Goal: Information Seeking & Learning: Learn about a topic

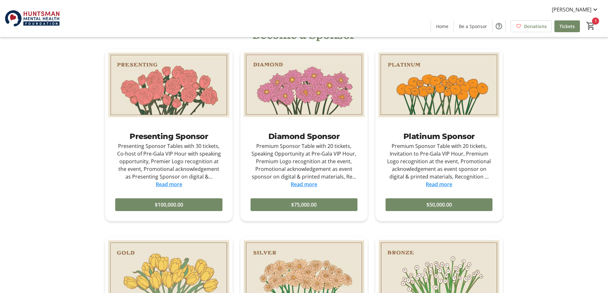
scroll to position [415, 0]
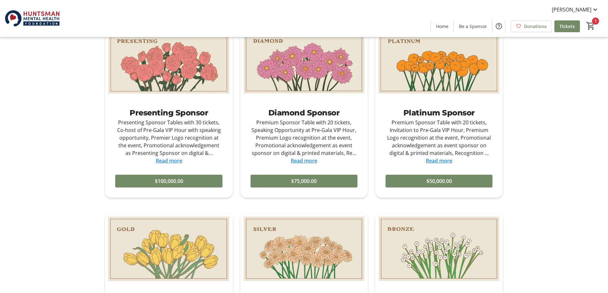
click at [171, 163] on link "Read more" at bounding box center [169, 160] width 27 height 7
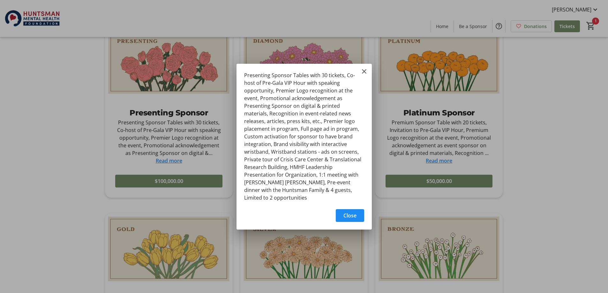
scroll to position [0, 0]
click at [353, 214] on span "Close" at bounding box center [350, 216] width 13 height 8
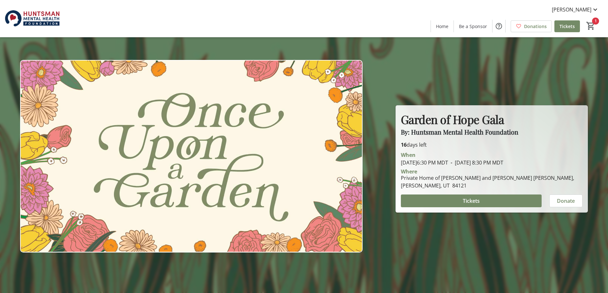
scroll to position [415, 0]
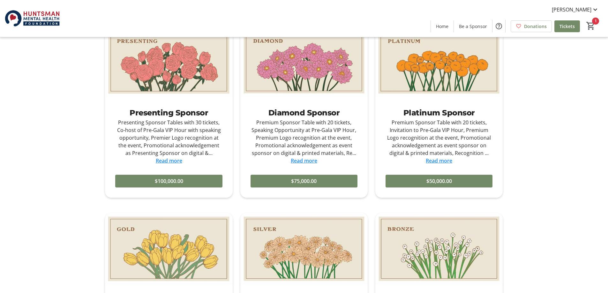
click at [309, 159] on link "Read more" at bounding box center [304, 160] width 27 height 7
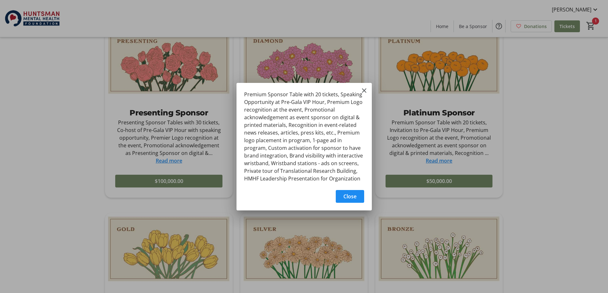
scroll to position [0, 0]
click at [353, 195] on span "Close" at bounding box center [350, 197] width 13 height 8
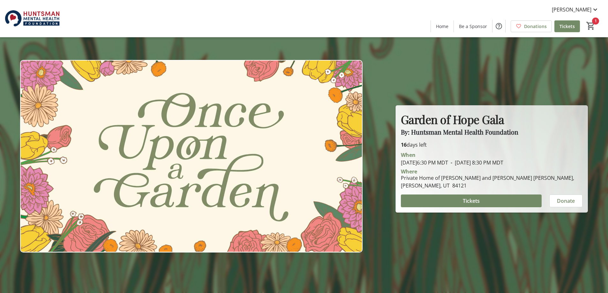
scroll to position [415, 0]
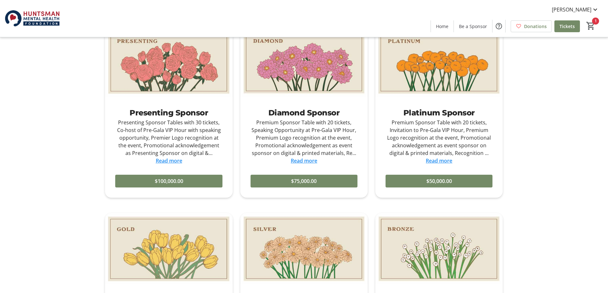
click at [443, 162] on link "Read more" at bounding box center [439, 160] width 27 height 7
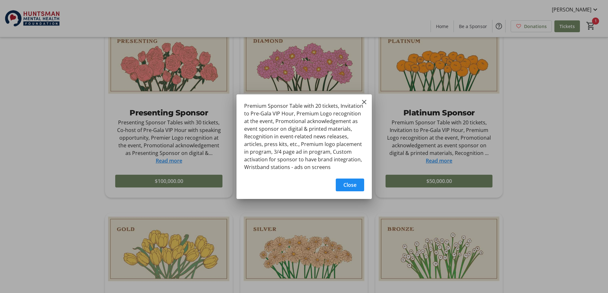
scroll to position [0, 0]
click at [356, 186] on span "Close" at bounding box center [350, 185] width 13 height 8
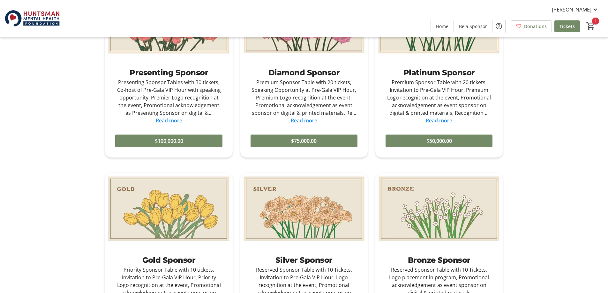
scroll to position [575, 0]
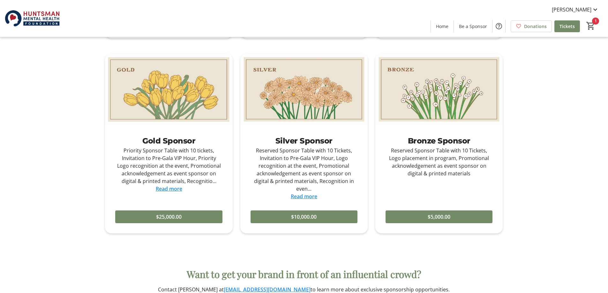
click at [173, 191] on link "Read more" at bounding box center [169, 189] width 27 height 7
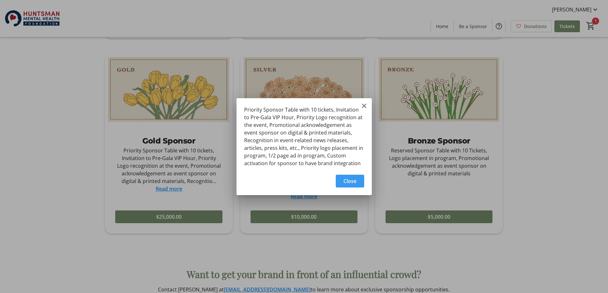
click at [348, 178] on span "Close" at bounding box center [350, 182] width 13 height 8
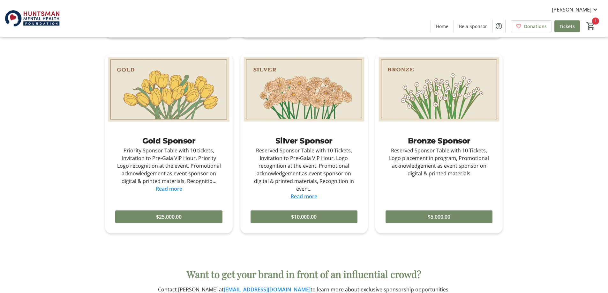
scroll to position [575, 0]
click at [300, 197] on link "Read more" at bounding box center [304, 196] width 27 height 7
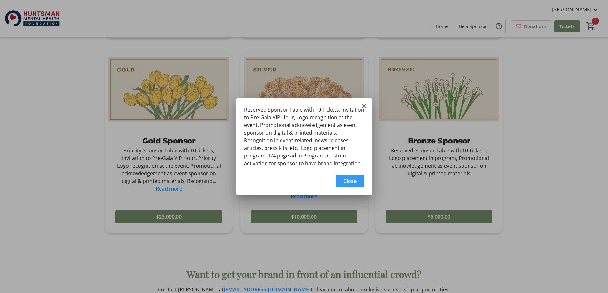
click at [357, 180] on span "button" at bounding box center [350, 181] width 28 height 15
